Goal: Task Accomplishment & Management: Use online tool/utility

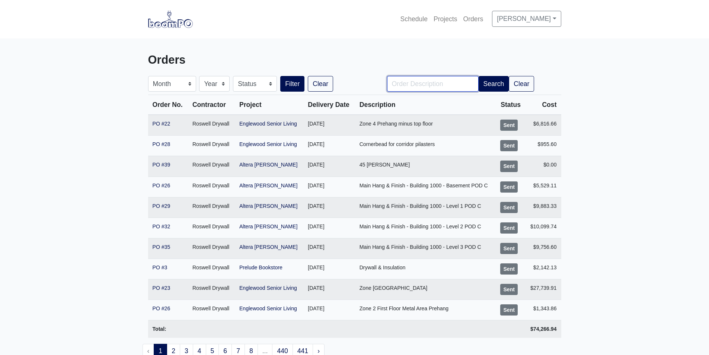
click at [432, 86] on input "Order Description" at bounding box center [433, 84] width 92 height 16
type input "Pod B"
click at [280, 76] on button "Filter" at bounding box center [292, 84] width 24 height 16
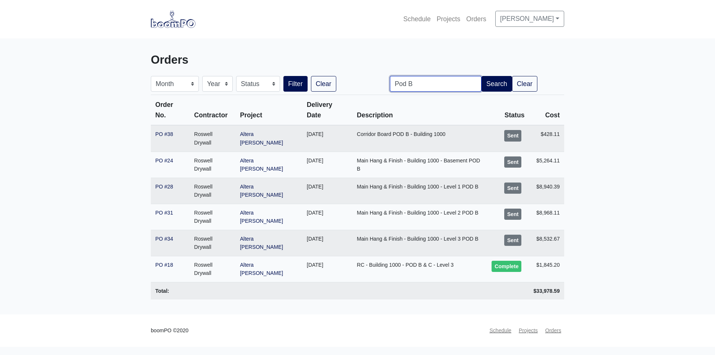
click at [422, 84] on input "Pod B" at bounding box center [436, 84] width 92 height 16
type input "Pod A"
click at [283, 76] on button "Filter" at bounding box center [295, 84] width 24 height 16
